Goal: Use online tool/utility: Utilize a website feature to perform a specific function

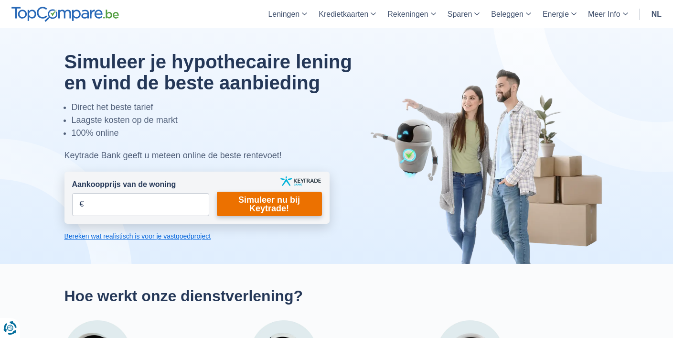
click at [256, 203] on link "Simuleer nu bij Keytrade!" at bounding box center [269, 204] width 105 height 24
click at [158, 205] on input "Aankoopprijs van de woning" at bounding box center [140, 204] width 137 height 23
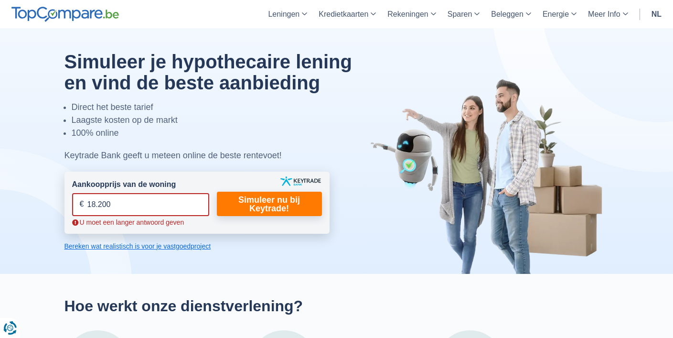
type input "182.000"
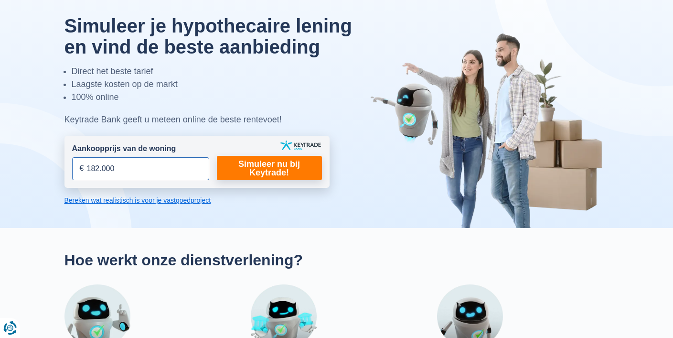
scroll to position [39, 0]
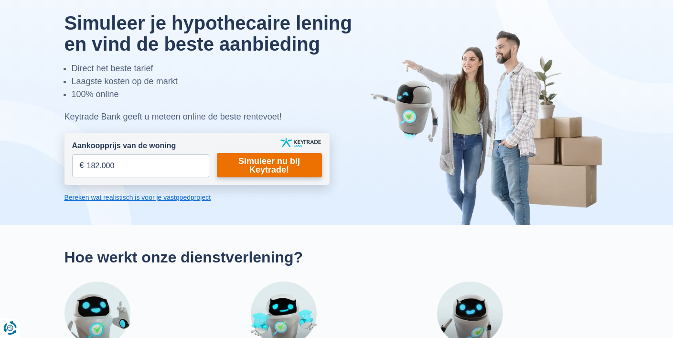
click at [277, 165] on link "Simuleer nu bij Keytrade!" at bounding box center [269, 165] width 105 height 24
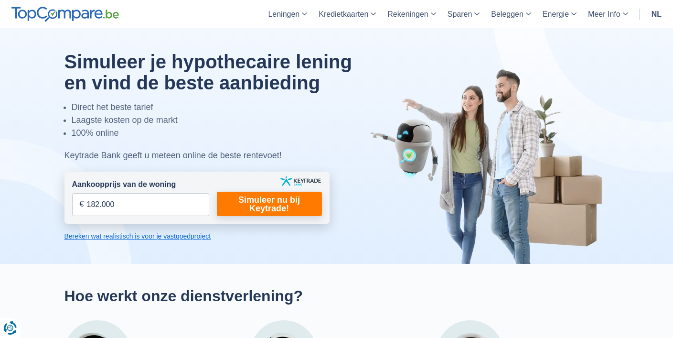
scroll to position [0, 0]
click at [141, 240] on link "Bereken wat realistisch is voor je vastgoedproject" at bounding box center [196, 236] width 265 height 10
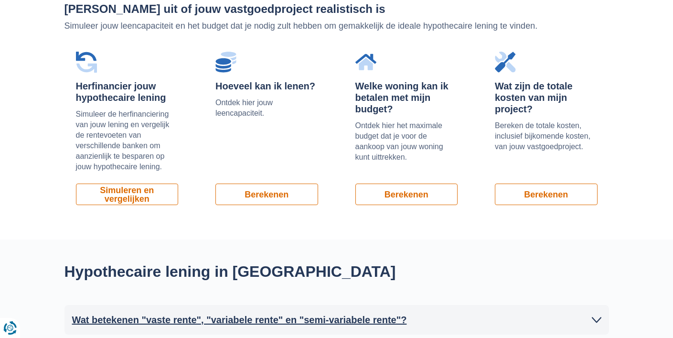
scroll to position [672, 0]
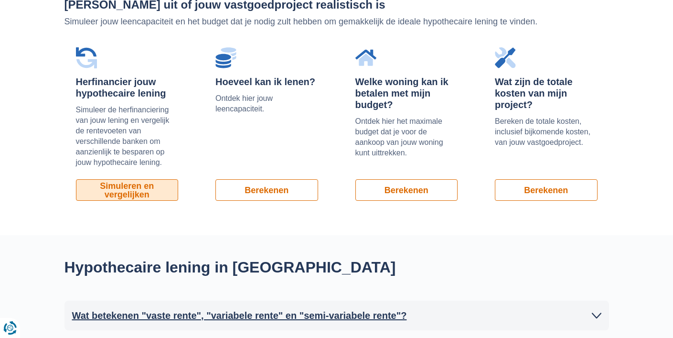
click at [166, 189] on link "Simuleren en vergelijken" at bounding box center [127, 189] width 103 height 21
